Goal: Find specific page/section: Find specific page/section

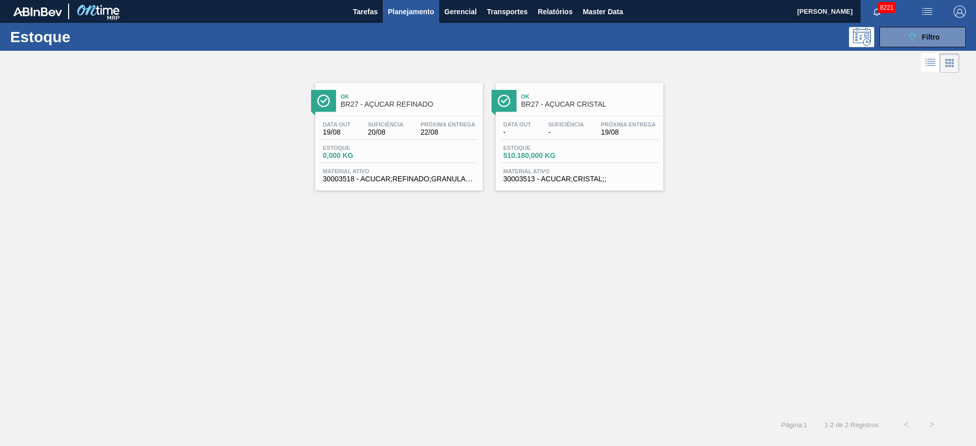
click at [892, 32] on button "089F7B8B-B2A5-4AFE-B5C0-19BA573D28AC Filtro" at bounding box center [922, 37] width 86 height 20
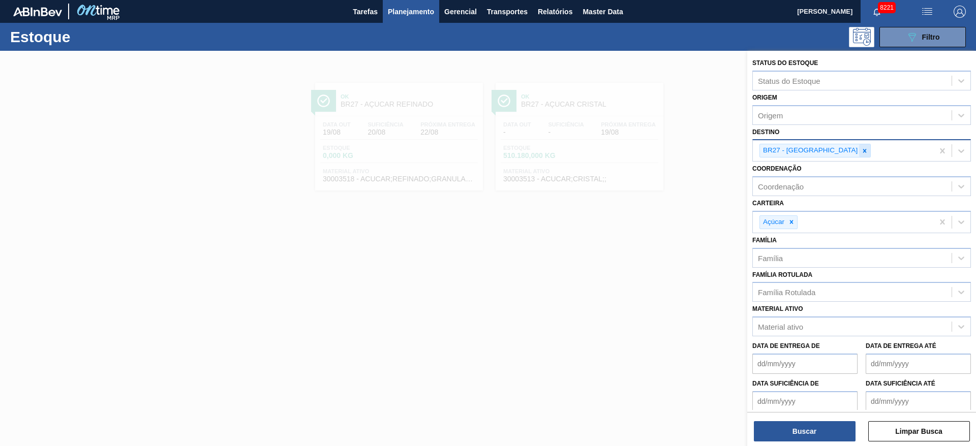
click at [861, 154] on icon at bounding box center [864, 150] width 7 height 7
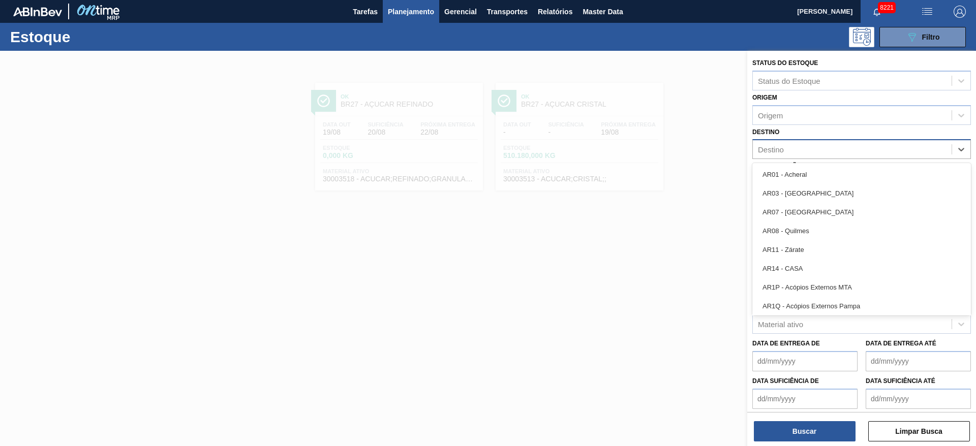
click at [829, 154] on div "Destino" at bounding box center [852, 149] width 199 height 15
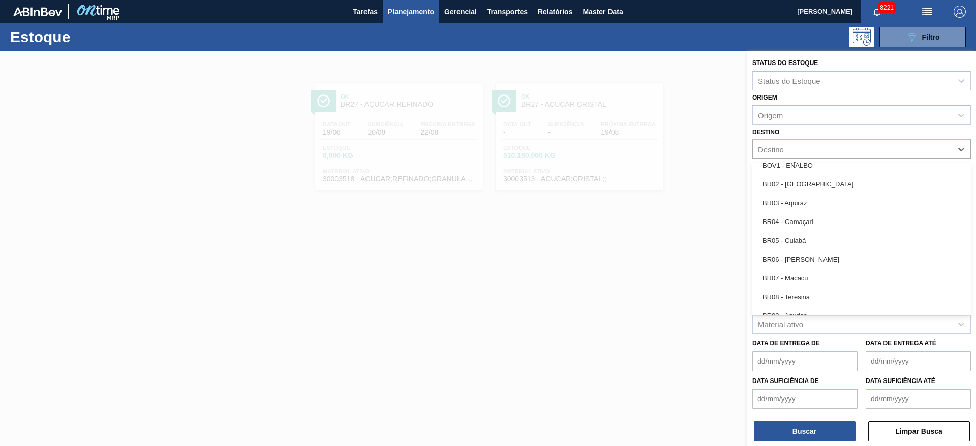
scroll to position [499, 0]
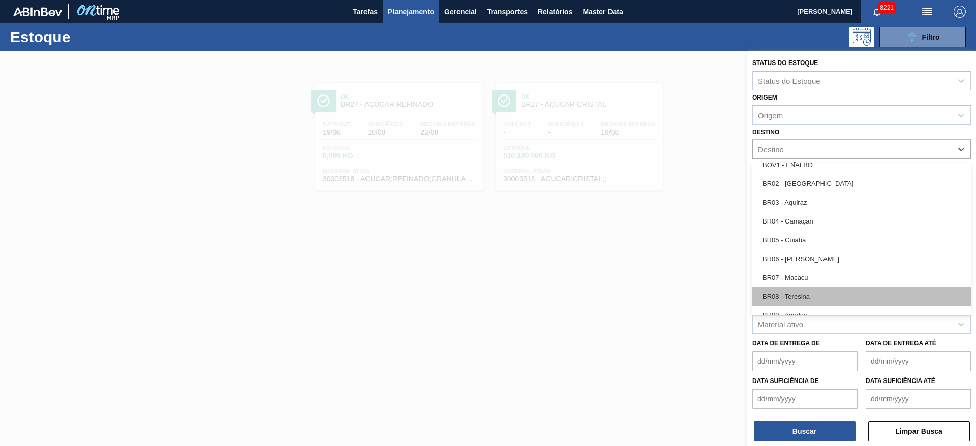
click at [795, 295] on div "BR08 - Teresina" at bounding box center [861, 296] width 219 height 19
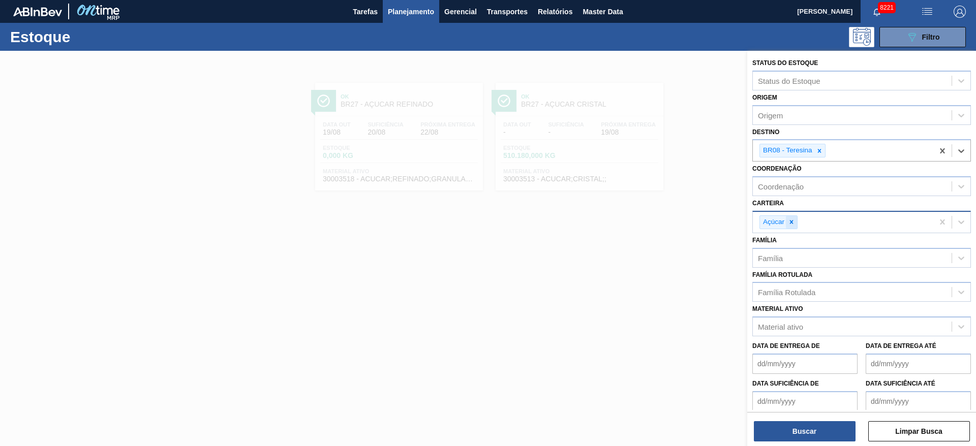
click at [790, 220] on icon at bounding box center [791, 222] width 7 height 7
click at [790, 220] on div "Carteira" at bounding box center [852, 220] width 199 height 15
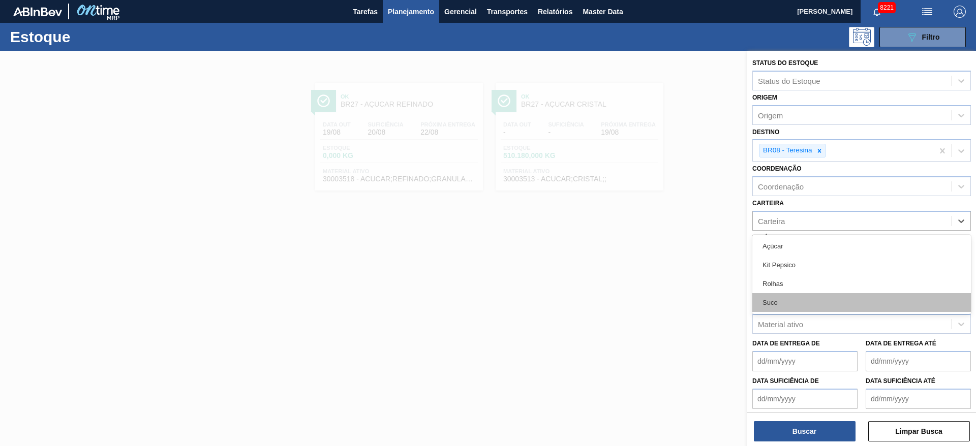
click at [790, 311] on div "Suco" at bounding box center [861, 302] width 219 height 19
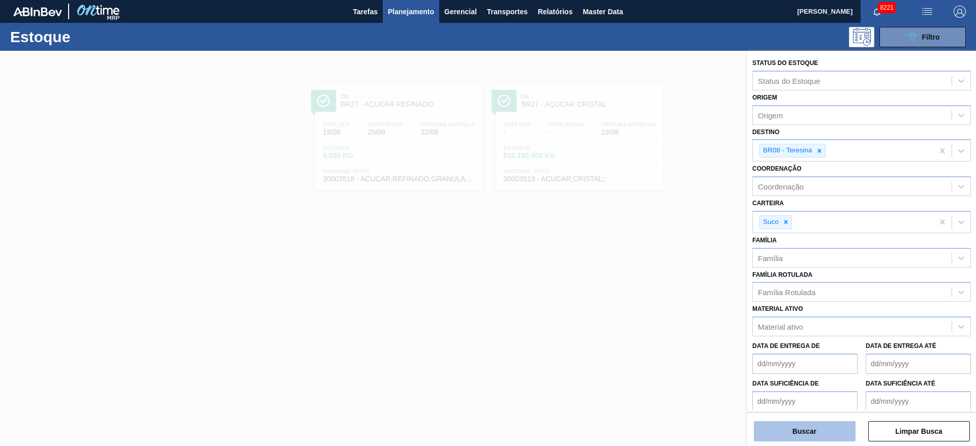
click at [799, 425] on button "Buscar" at bounding box center [805, 431] width 102 height 20
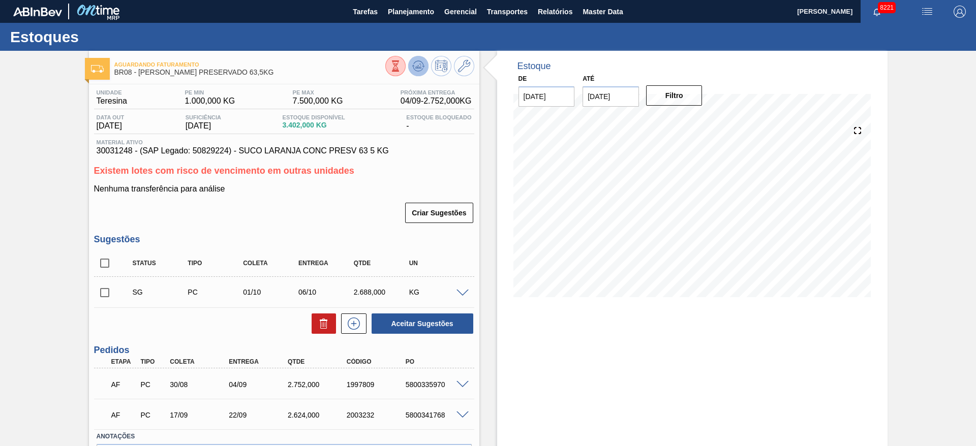
click at [401, 65] on icon at bounding box center [395, 65] width 11 height 11
